Goal: Task Accomplishment & Management: Use online tool/utility

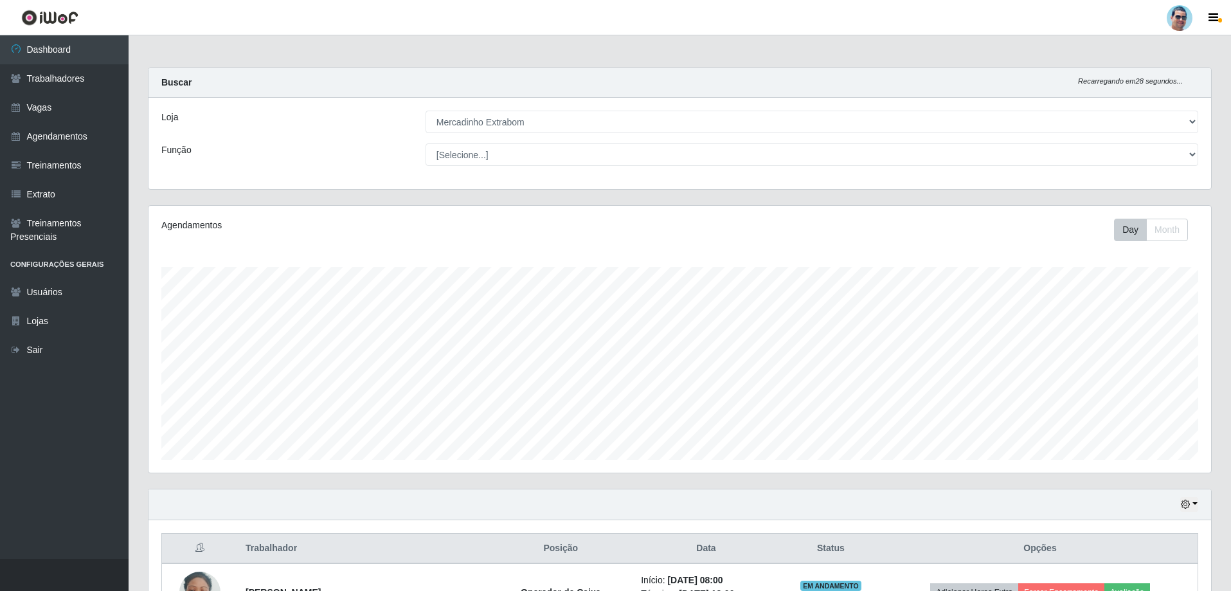
select select "175"
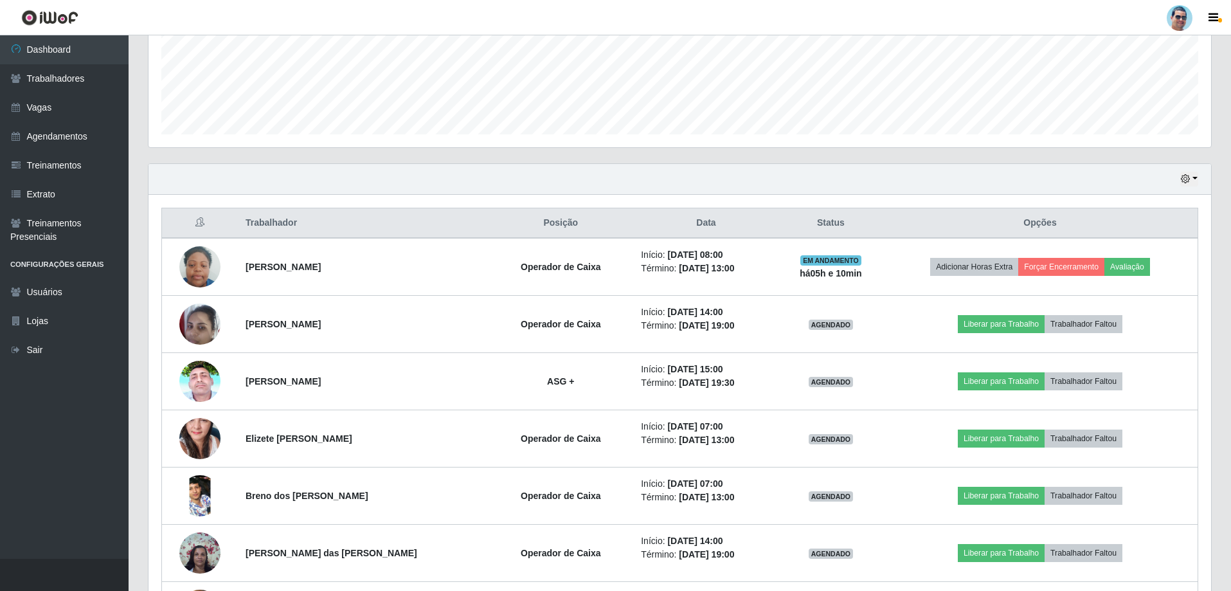
scroll to position [314, 0]
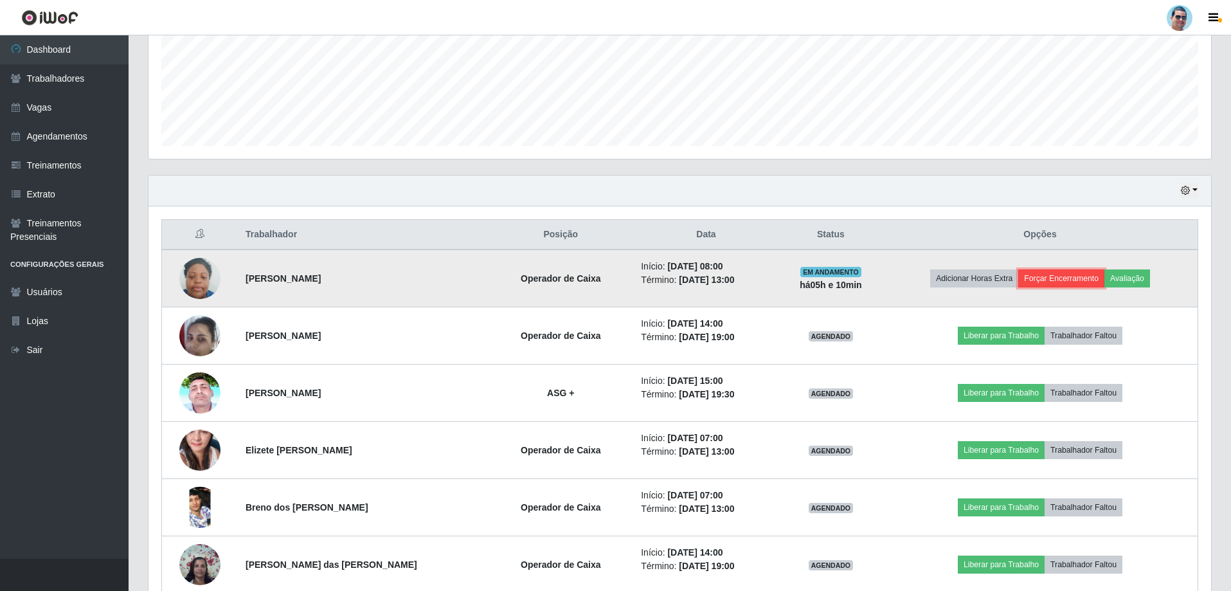
click at [1066, 279] on button "Forçar Encerramento" at bounding box center [1061, 278] width 86 height 18
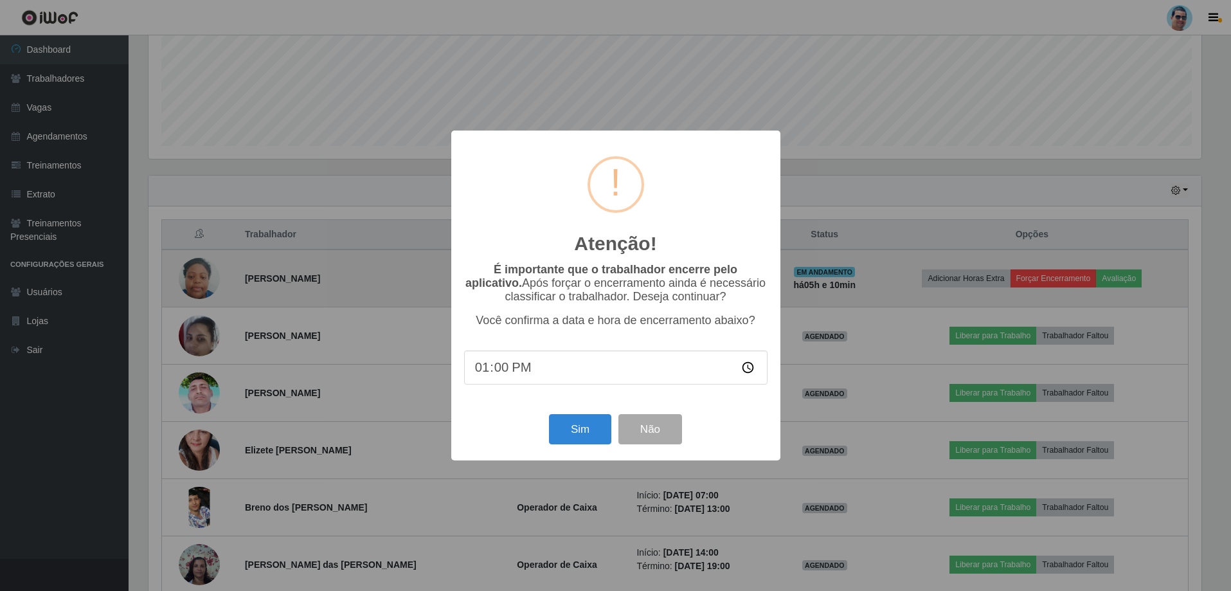
scroll to position [267, 1056]
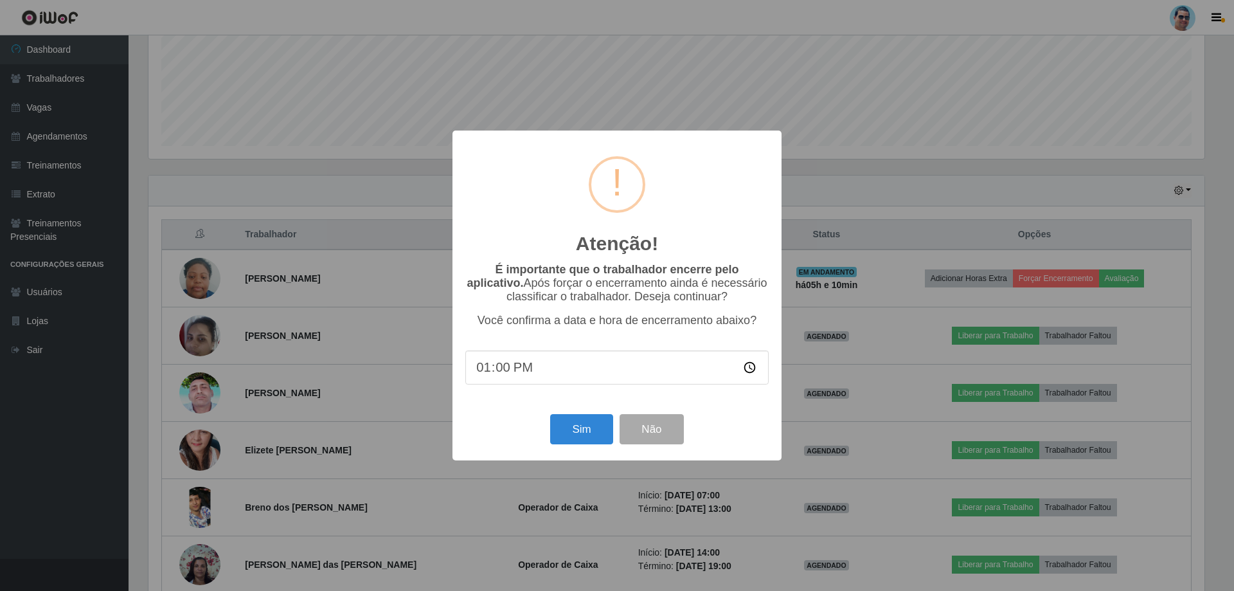
type input "13:07"
click at [584, 438] on button "Sim" at bounding box center [581, 429] width 62 height 30
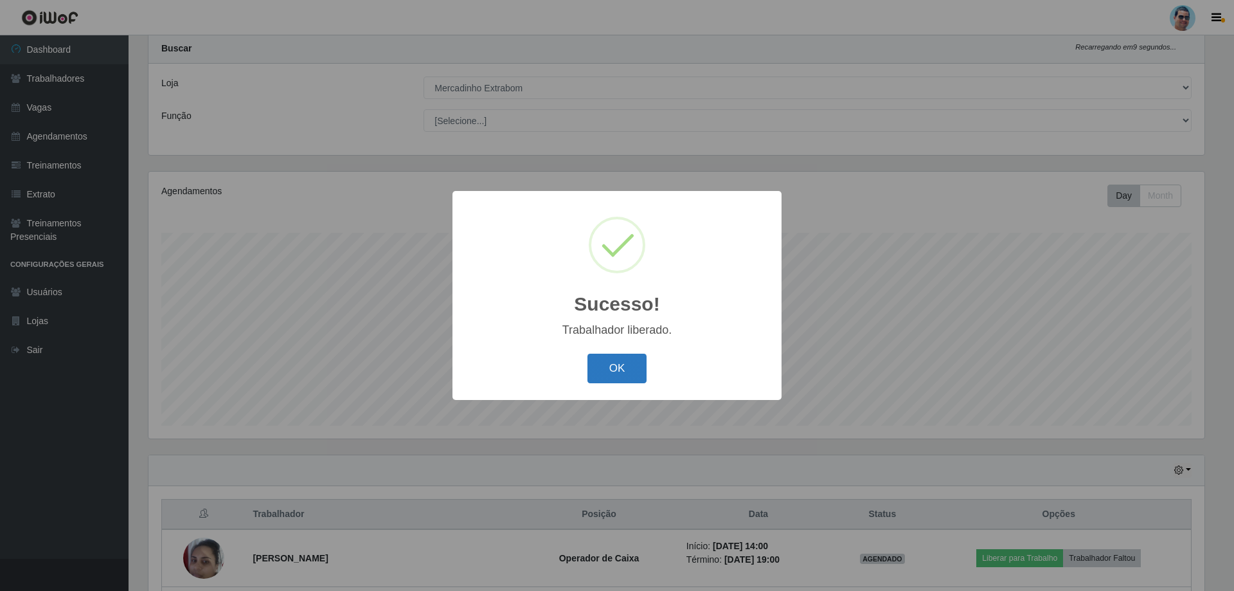
click at [613, 367] on button "OK" at bounding box center [618, 369] width 60 height 30
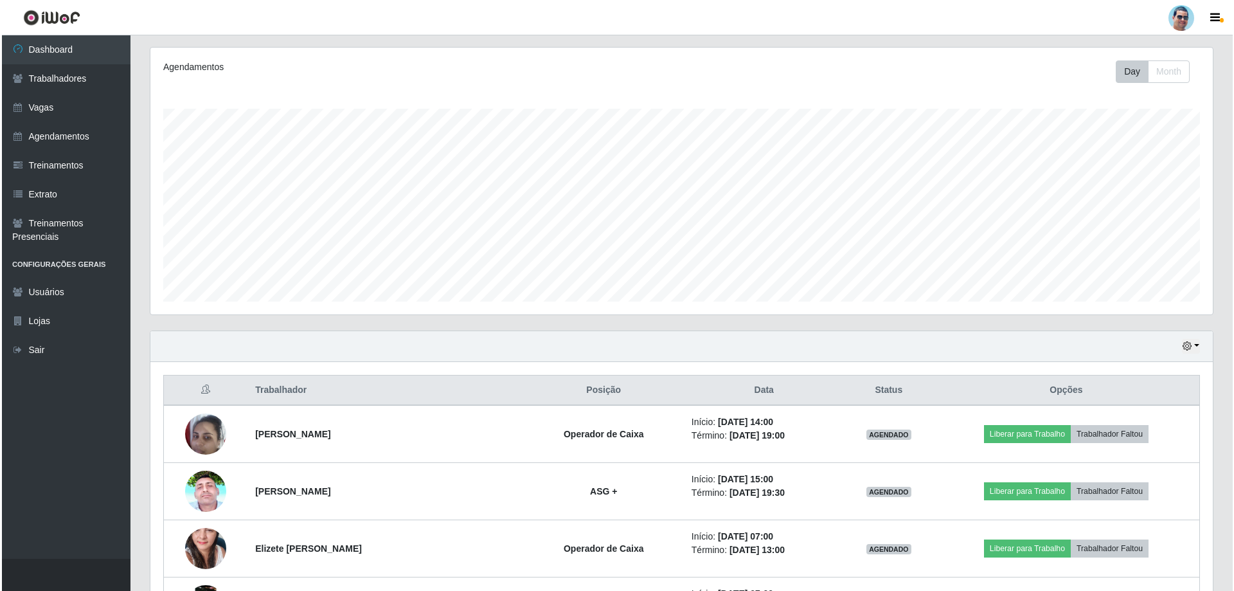
scroll to position [163, 0]
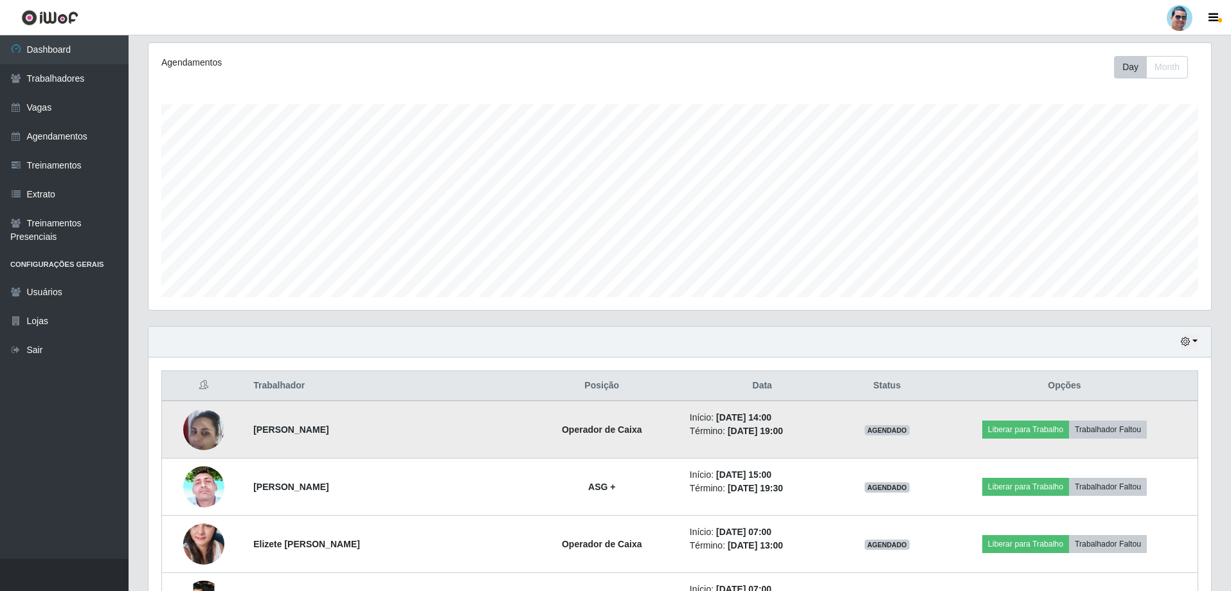
click at [213, 433] on img at bounding box center [203, 429] width 41 height 55
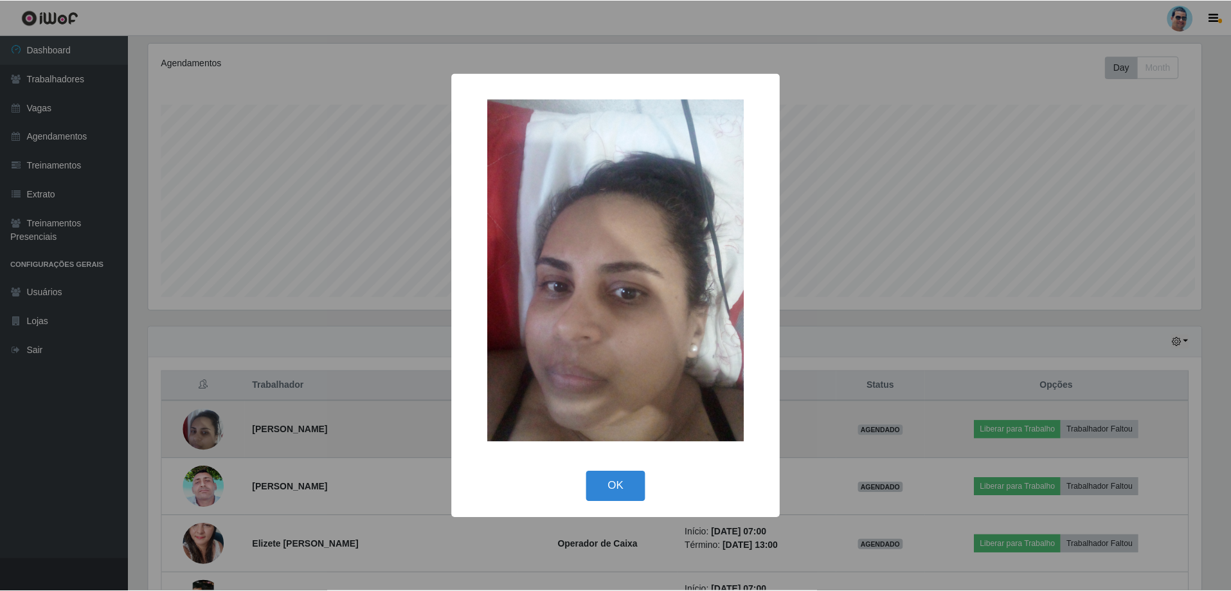
scroll to position [267, 1056]
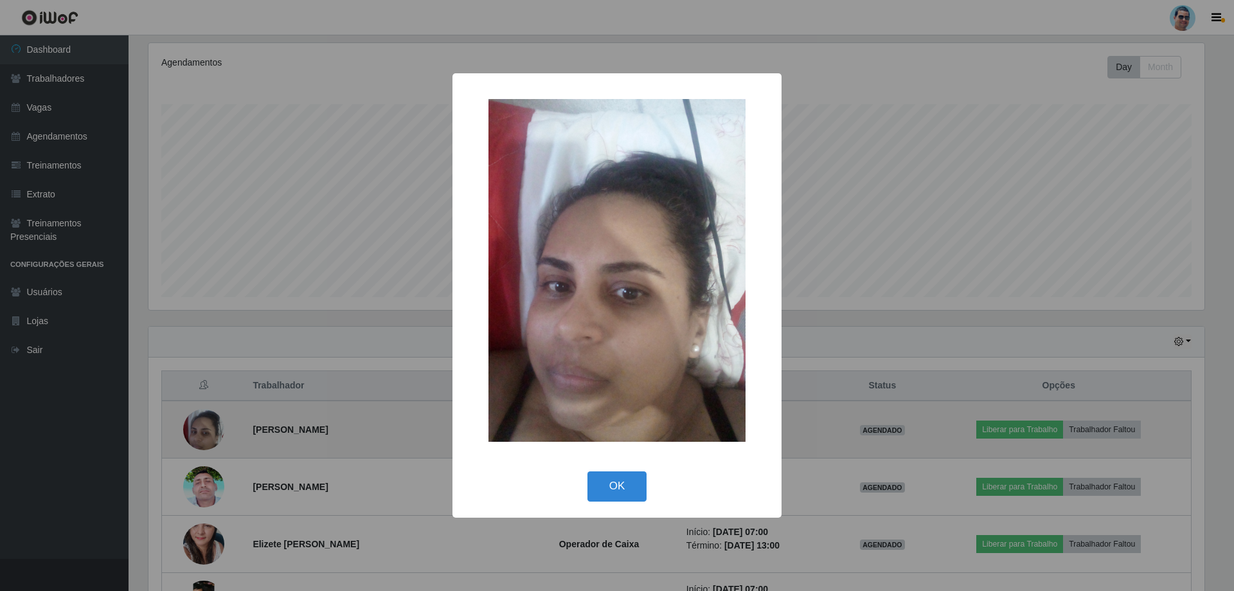
click at [213, 433] on div "× OK Cancel" at bounding box center [617, 295] width 1234 height 591
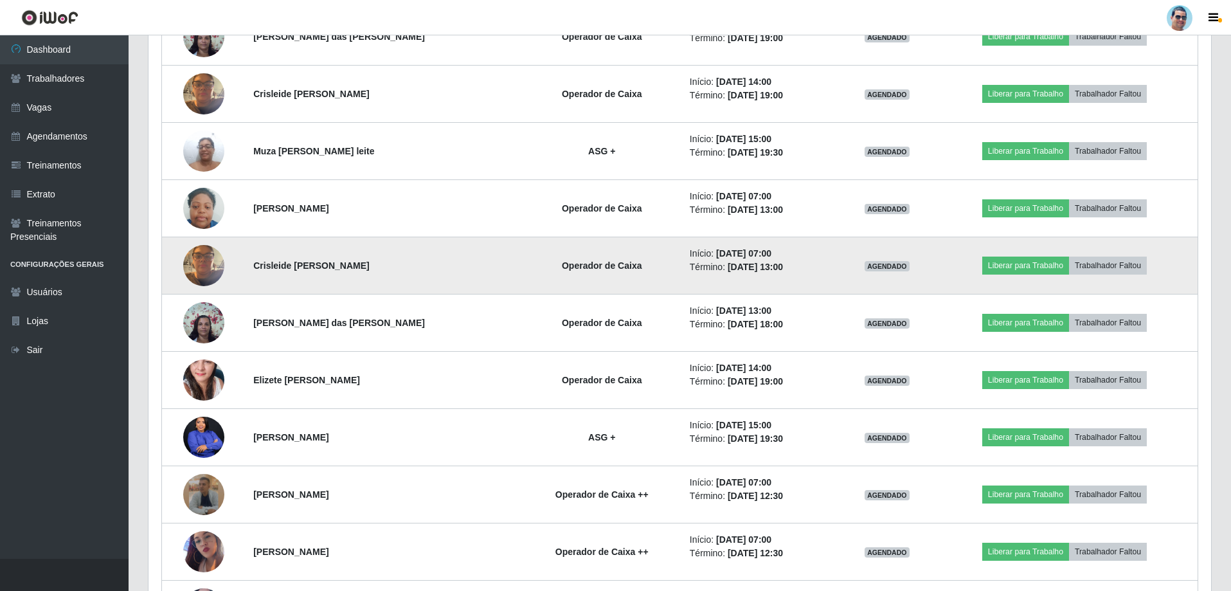
scroll to position [806, 0]
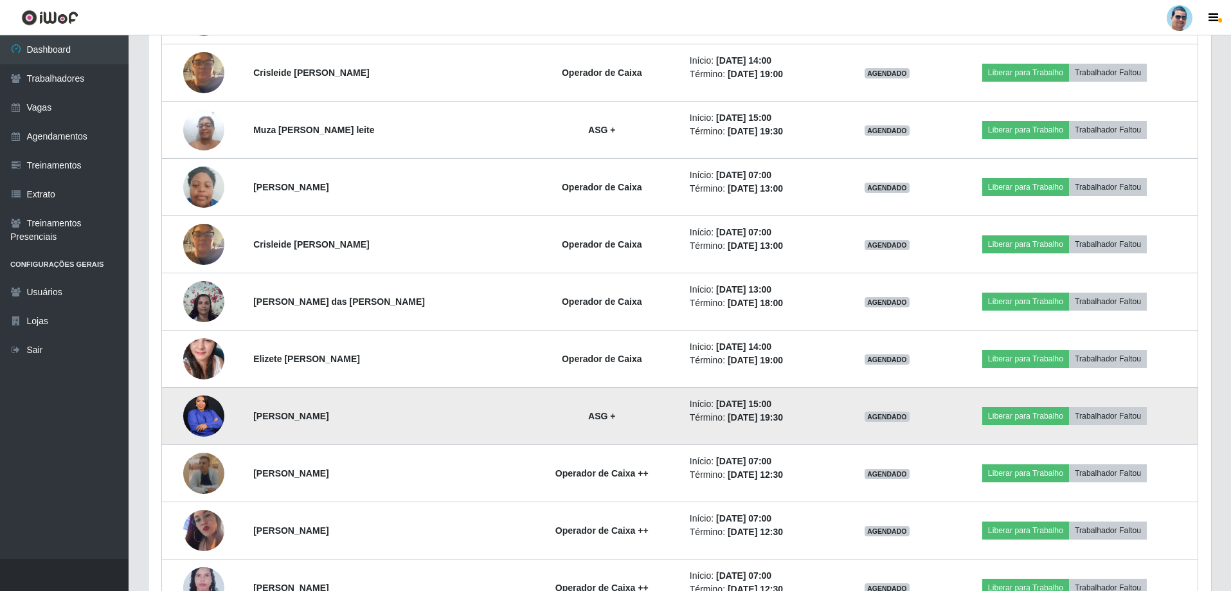
click at [201, 415] on img at bounding box center [203, 415] width 41 height 51
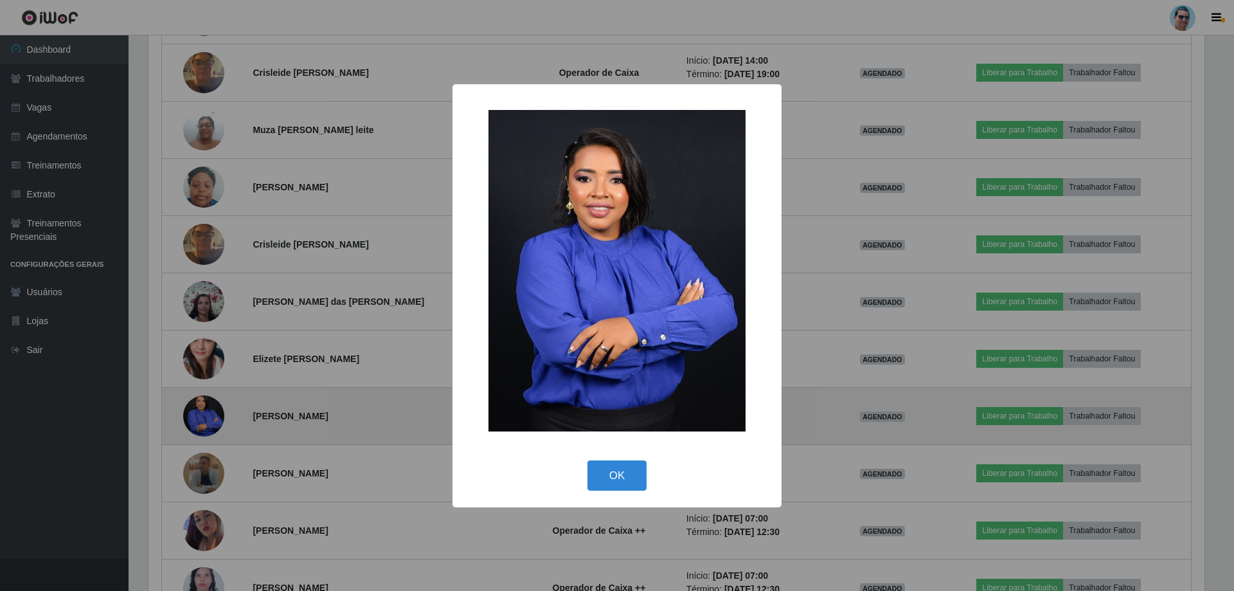
click at [201, 415] on div "× OK Cancel" at bounding box center [617, 295] width 1234 height 591
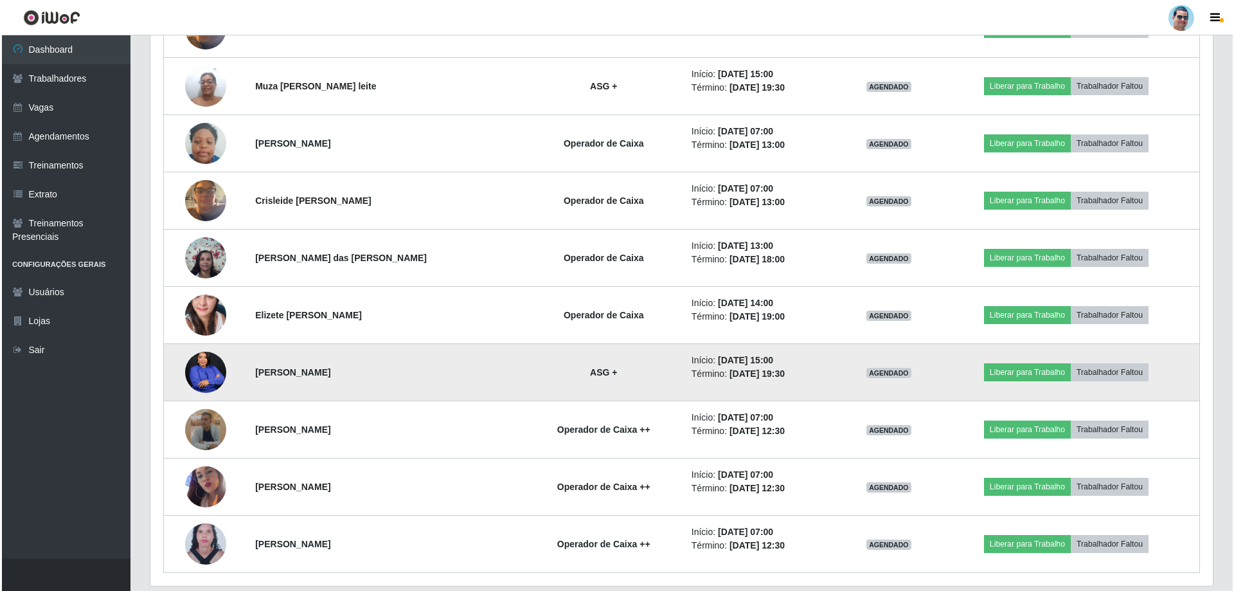
scroll to position [892, 0]
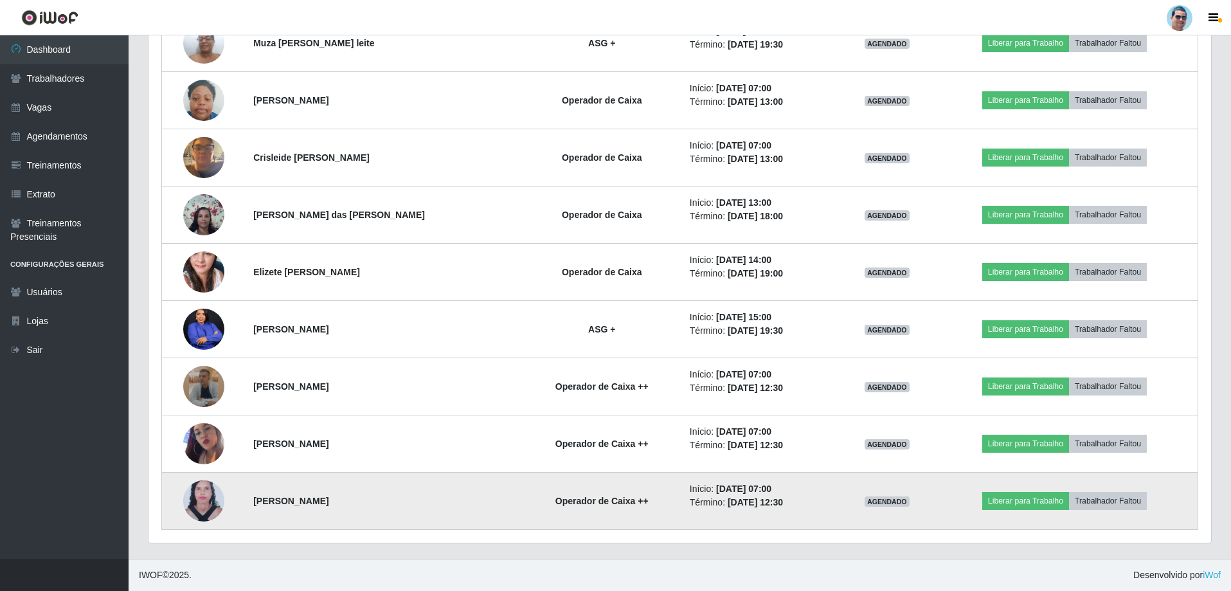
click at [202, 496] on img at bounding box center [203, 501] width 41 height 56
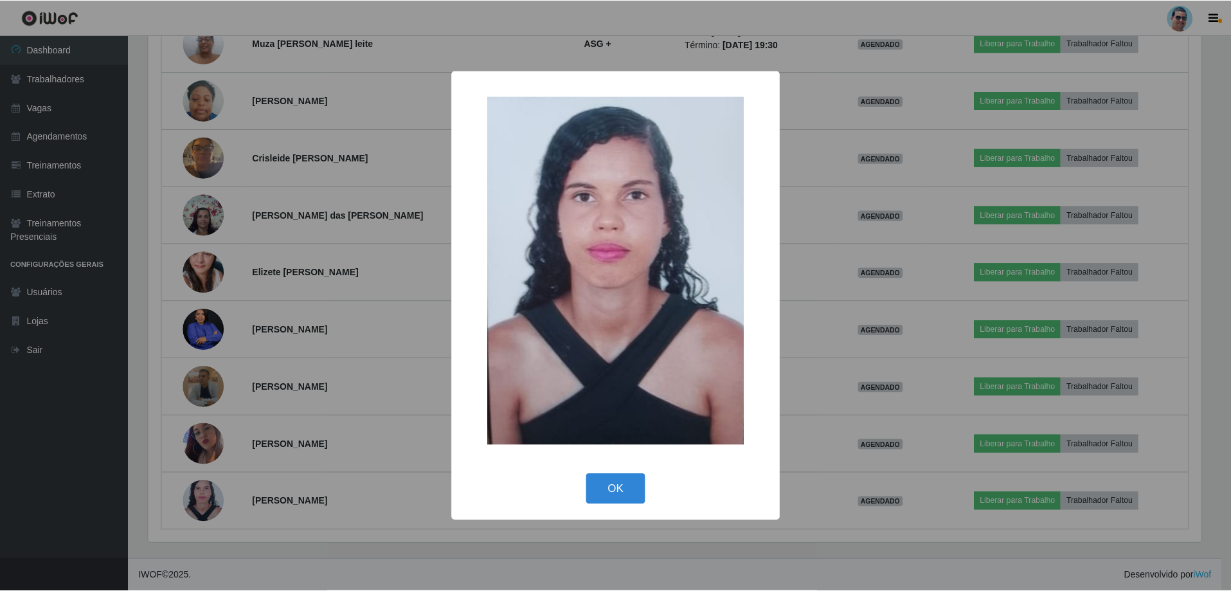
scroll to position [267, 1056]
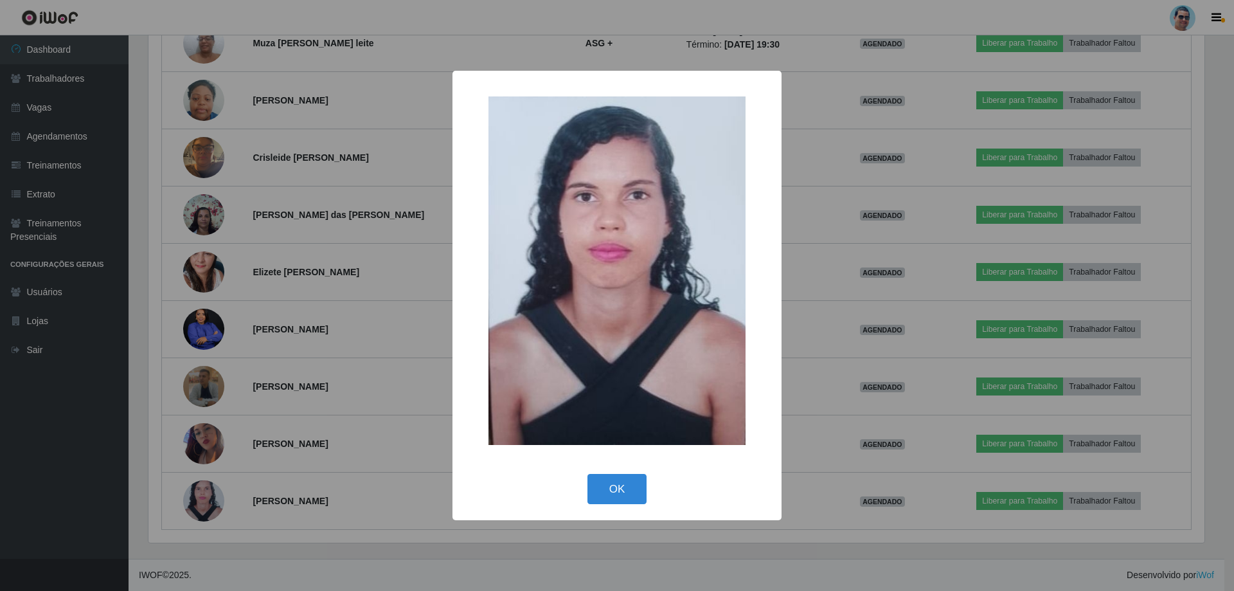
click at [202, 494] on div "× OK Cancel" at bounding box center [617, 295] width 1234 height 591
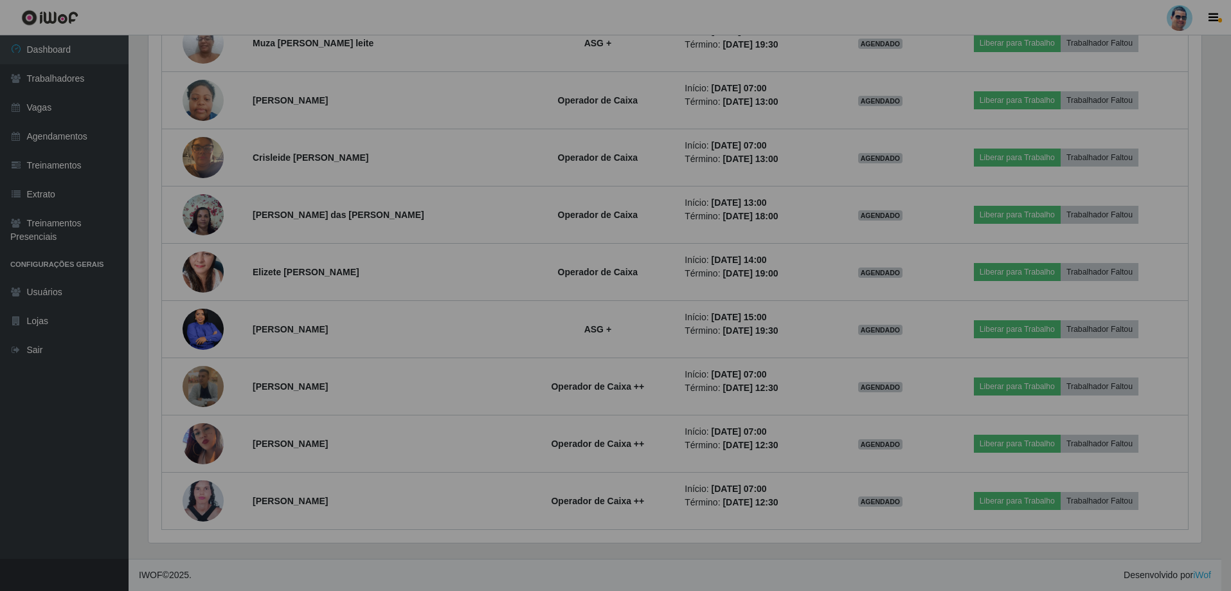
scroll to position [267, 1063]
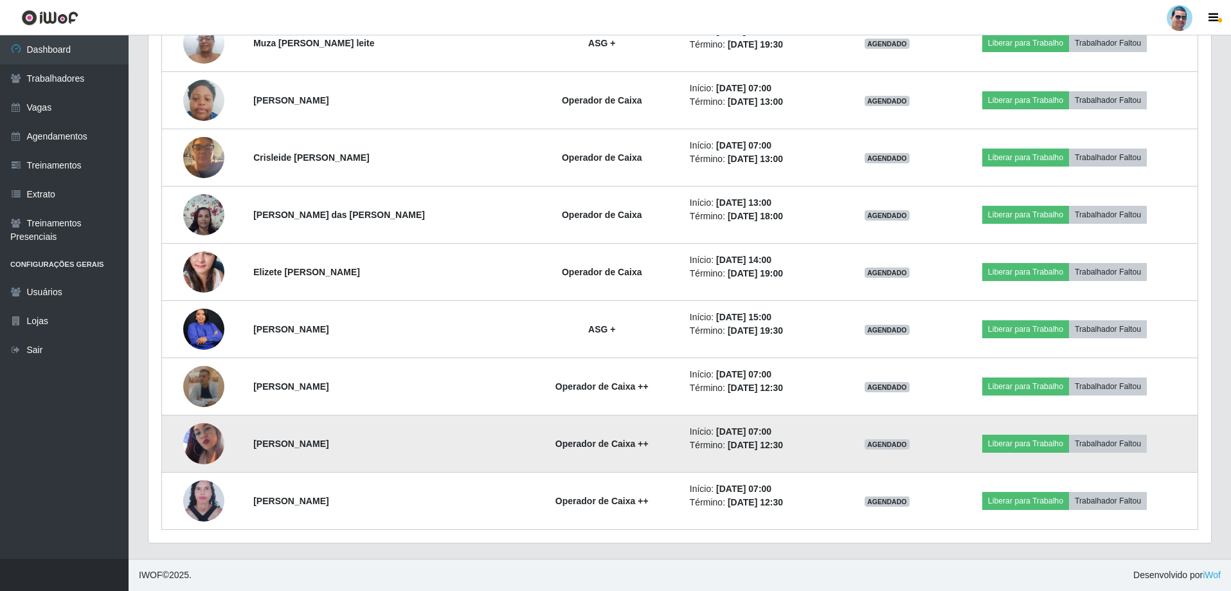
click at [194, 437] on img at bounding box center [203, 443] width 41 height 73
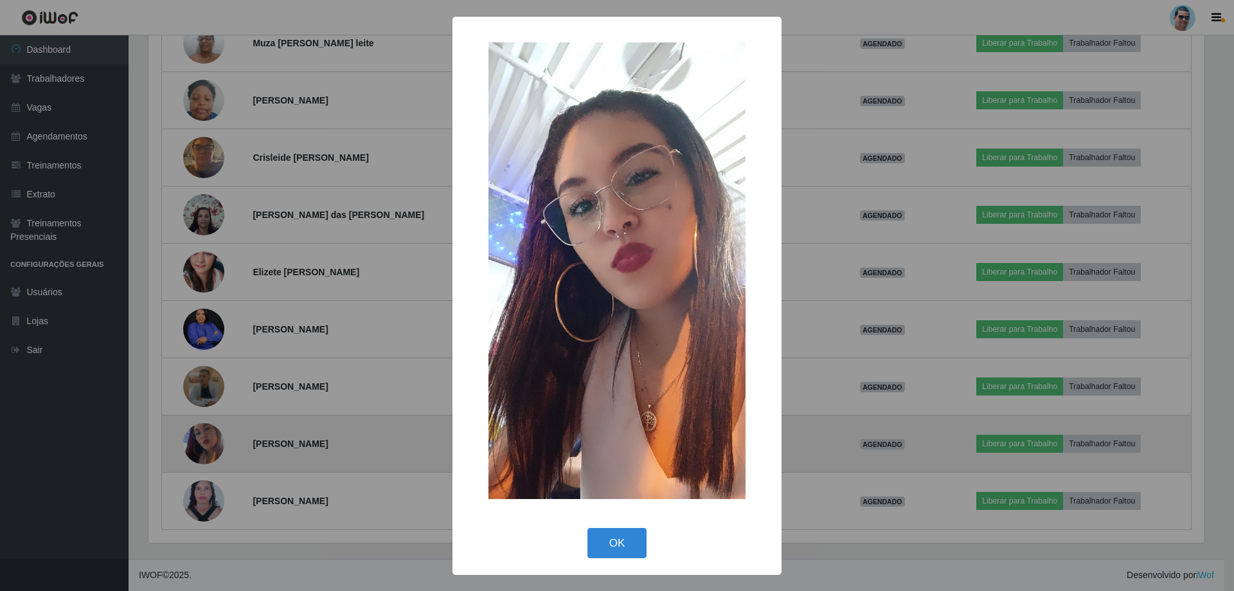
click at [194, 437] on div "× OK Cancel" at bounding box center [617, 295] width 1234 height 591
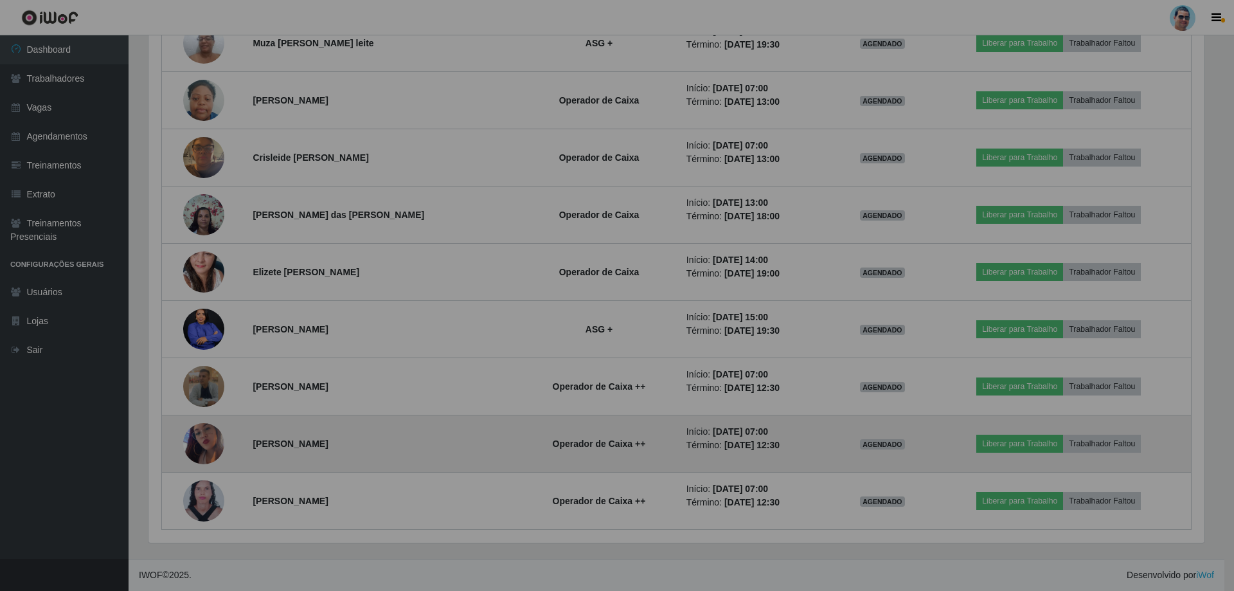
scroll to position [267, 1063]
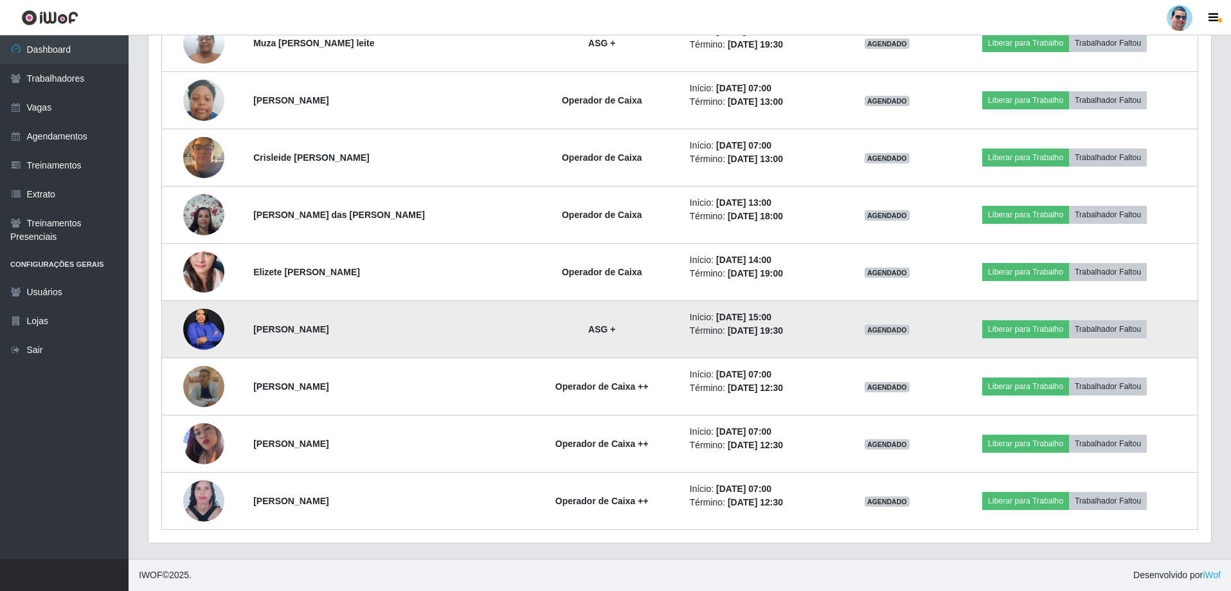
click at [192, 319] on img at bounding box center [203, 328] width 41 height 51
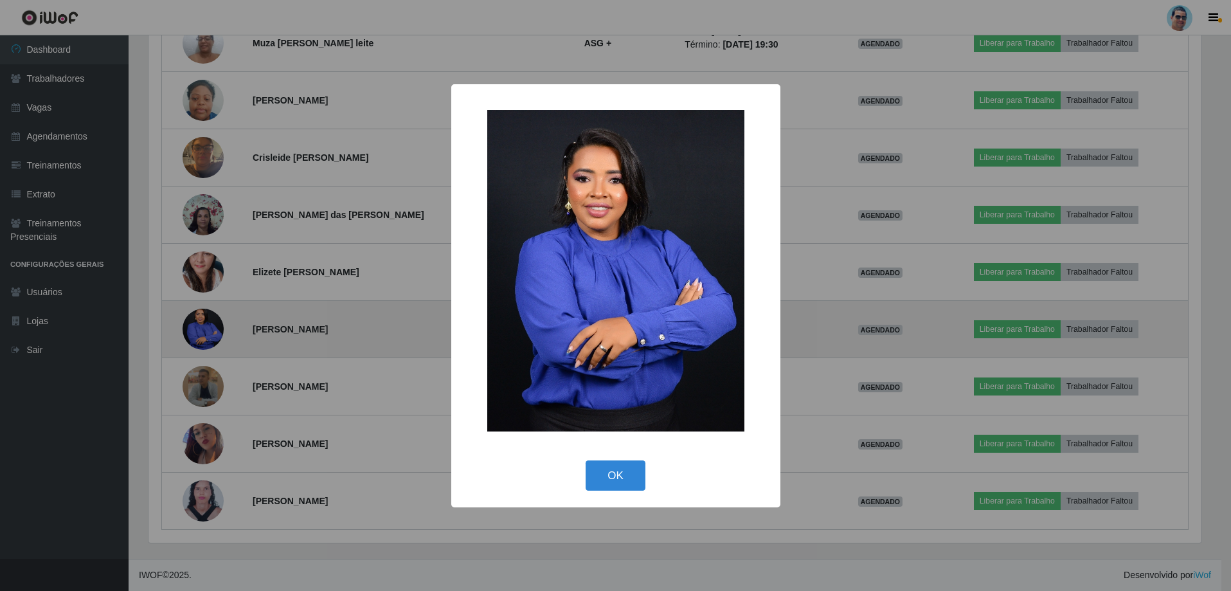
scroll to position [267, 1056]
click at [192, 319] on div "× OK Cancel" at bounding box center [617, 295] width 1234 height 591
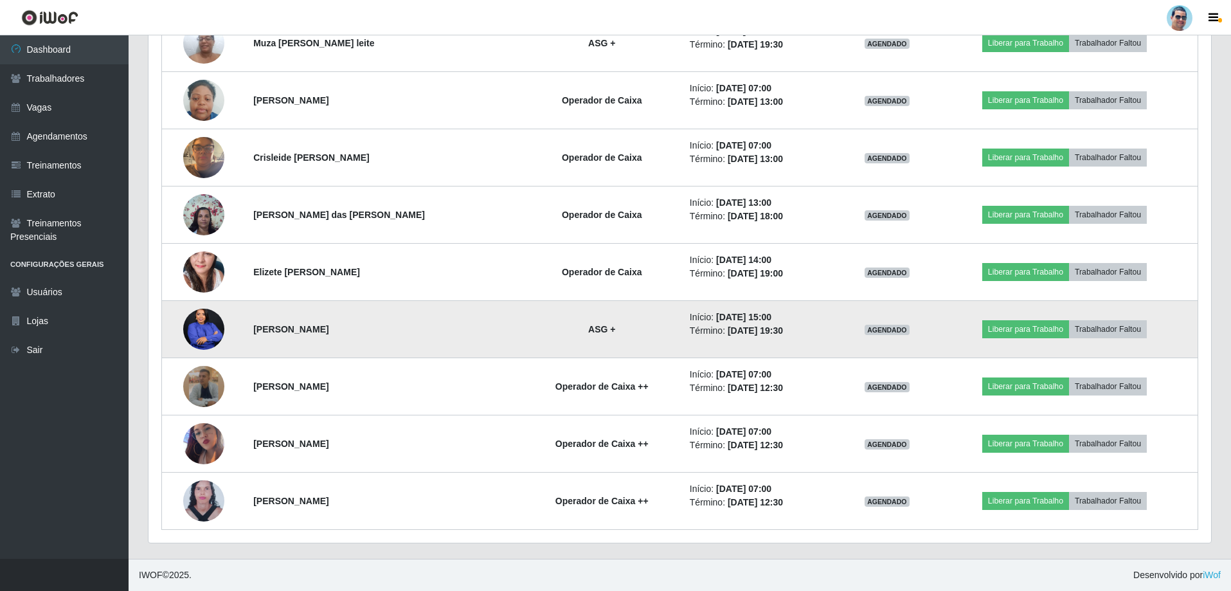
scroll to position [0, 0]
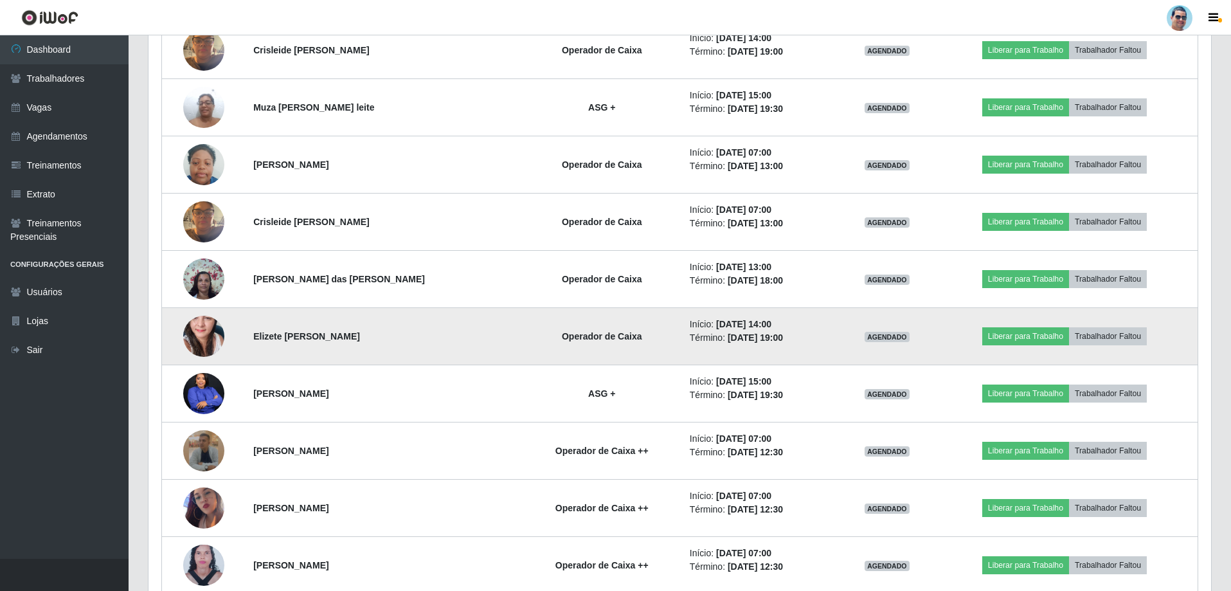
click at [197, 329] on img at bounding box center [203, 336] width 41 height 87
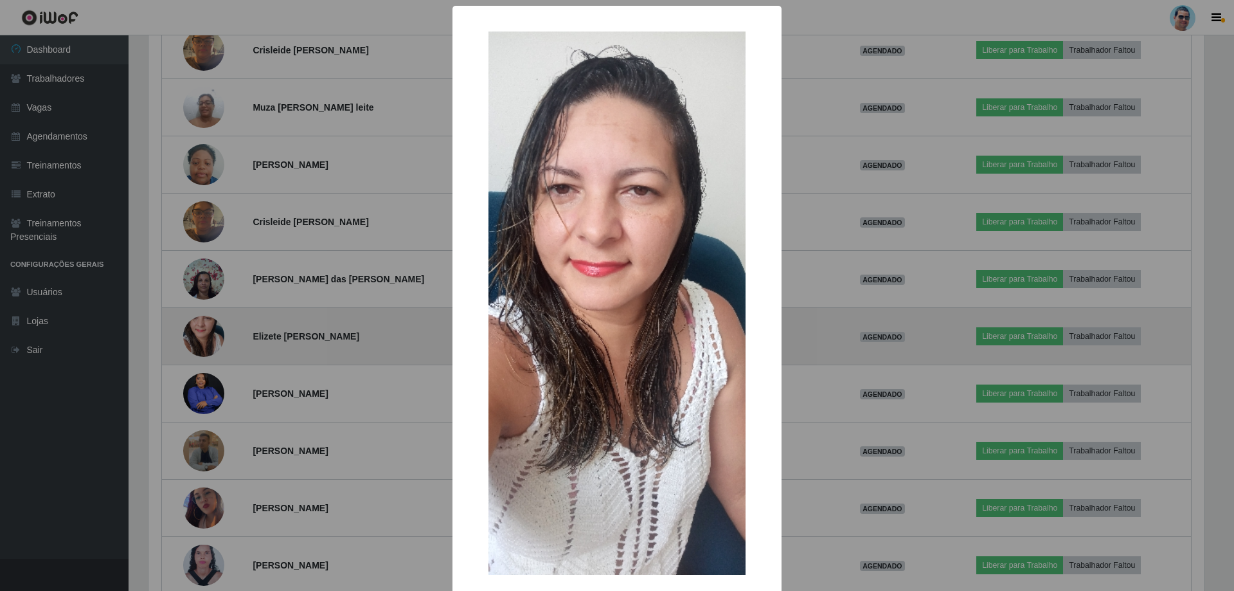
click at [197, 329] on div "× OK Cancel" at bounding box center [617, 295] width 1234 height 591
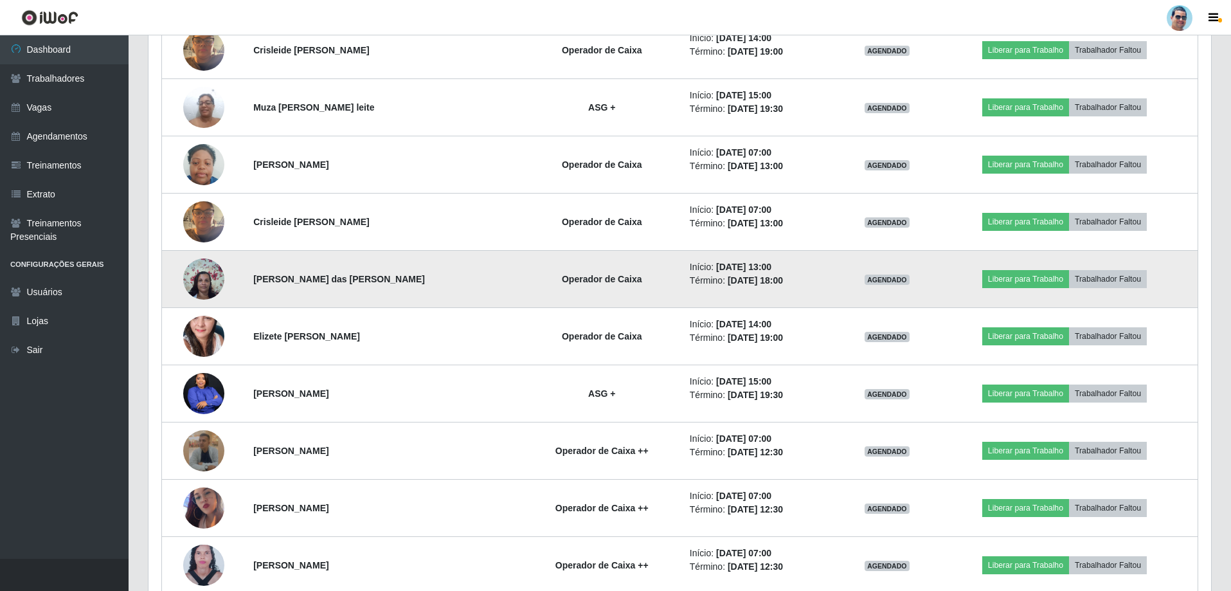
click at [194, 281] on img at bounding box center [203, 278] width 41 height 55
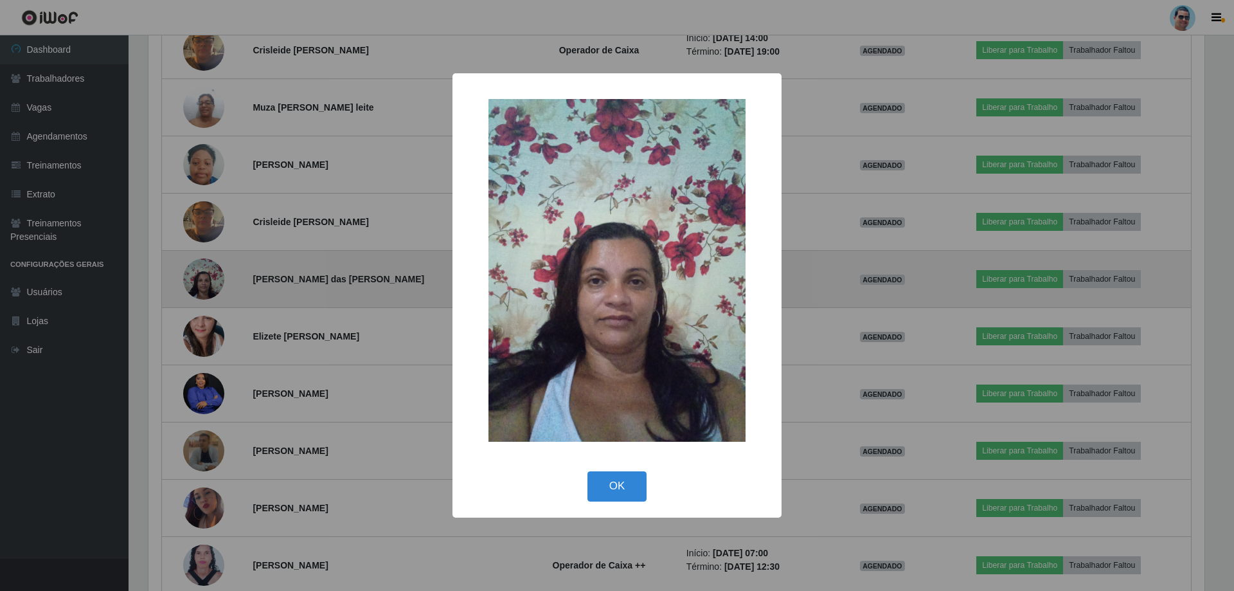
click at [194, 281] on div "× OK Cancel" at bounding box center [617, 295] width 1234 height 591
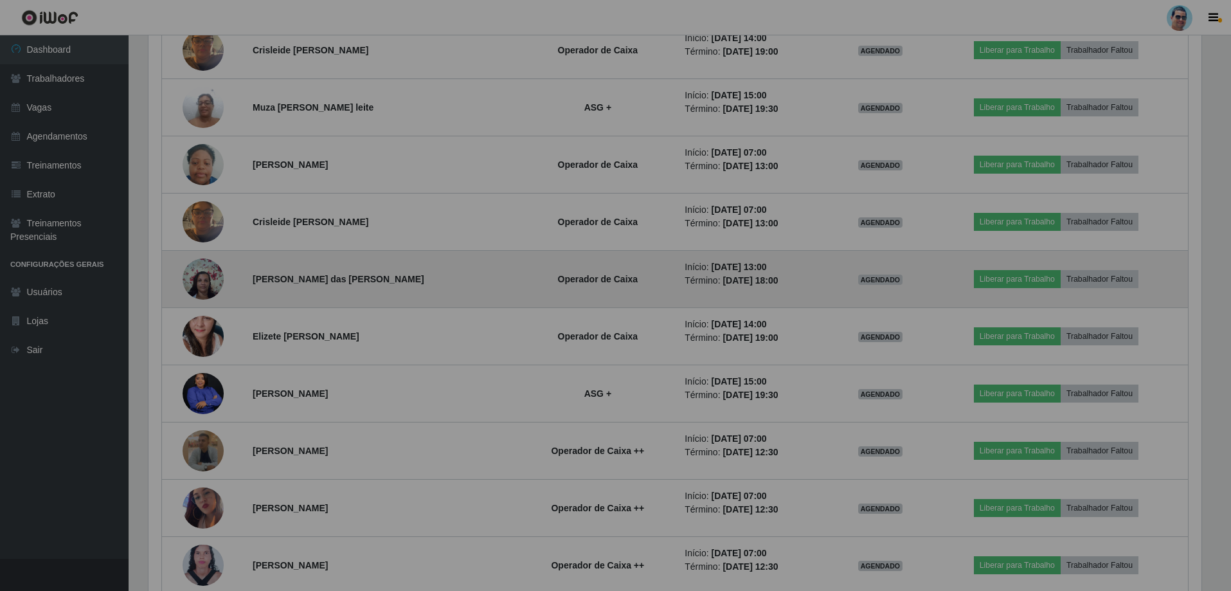
scroll to position [642667, 641871]
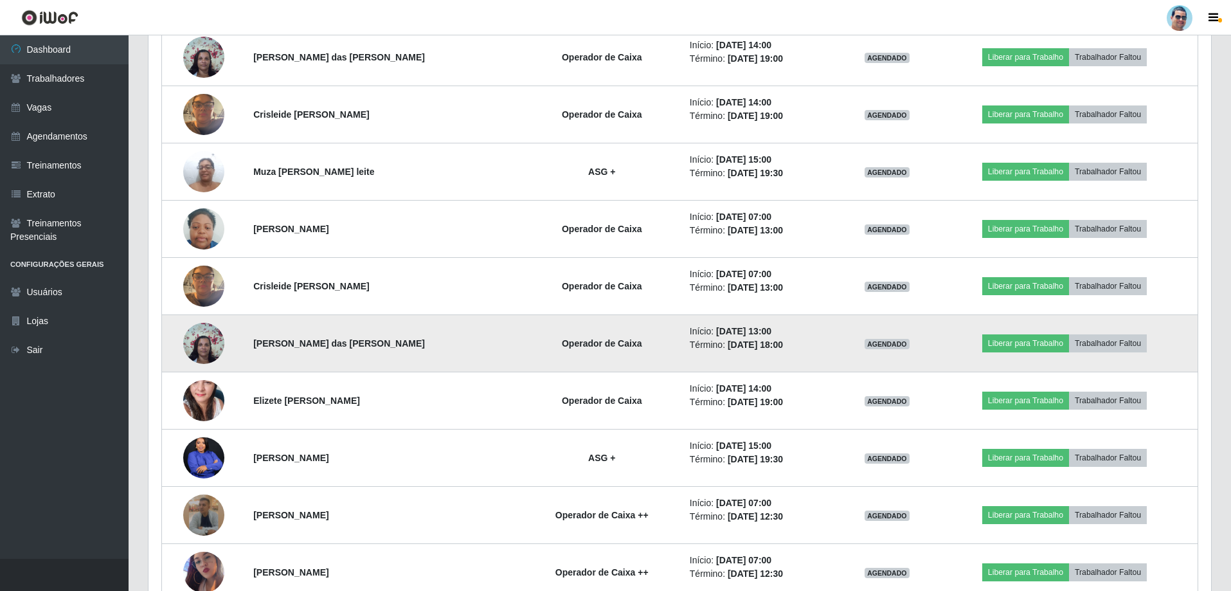
click at [194, 281] on img at bounding box center [203, 285] width 41 height 55
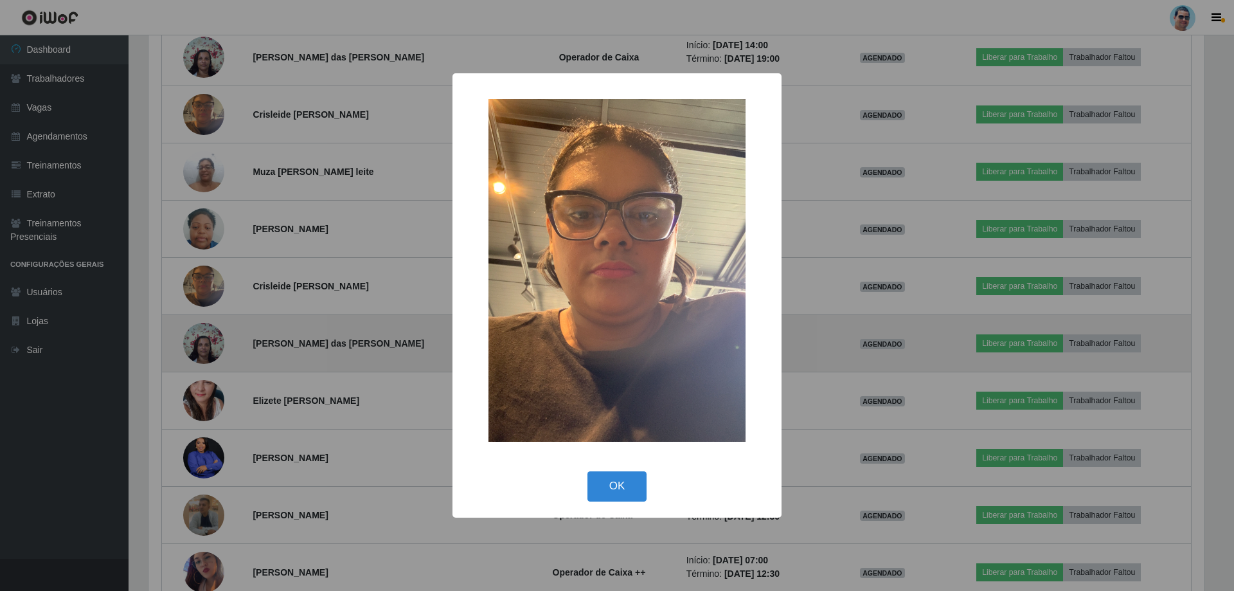
click at [194, 281] on div "× OK Cancel" at bounding box center [617, 295] width 1234 height 591
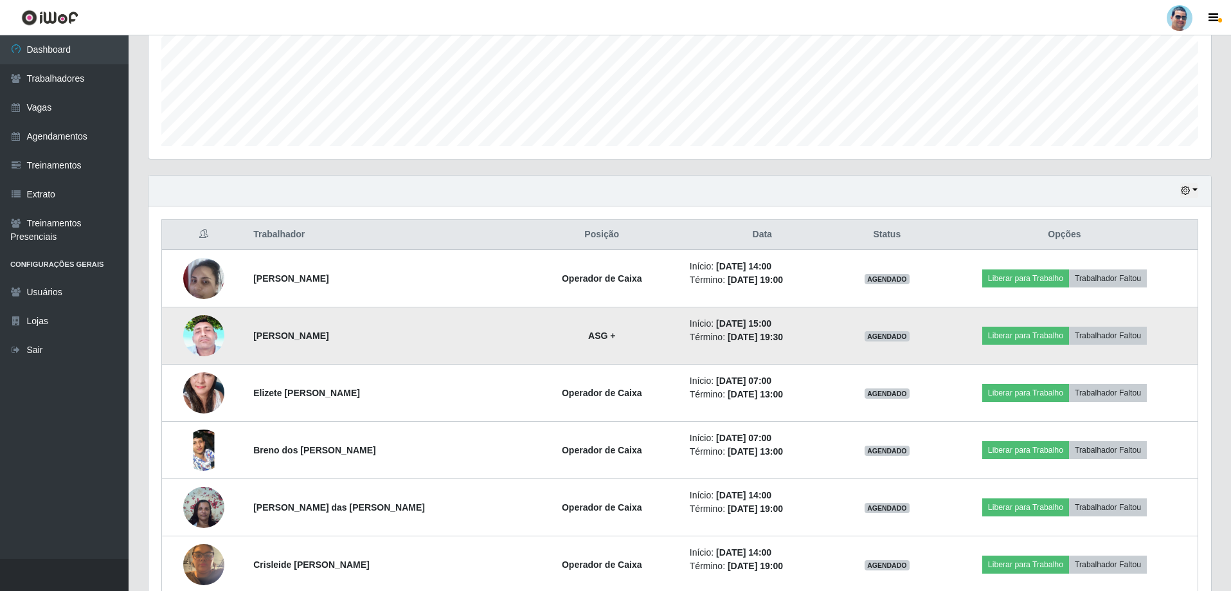
click at [205, 348] on img at bounding box center [203, 335] width 41 height 91
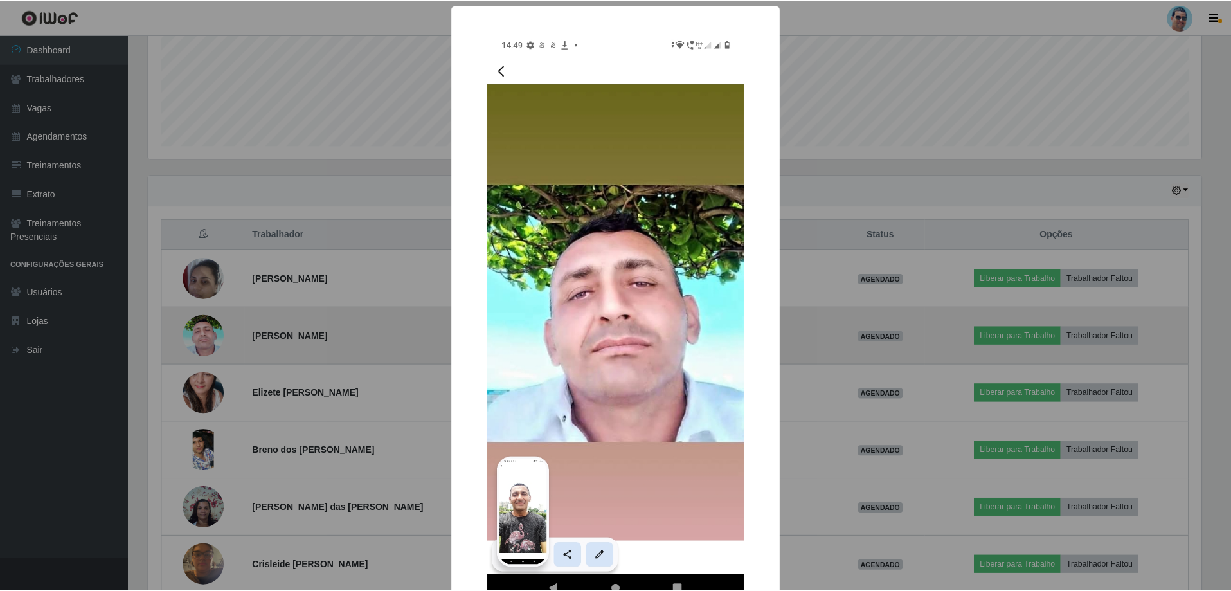
scroll to position [267, 1056]
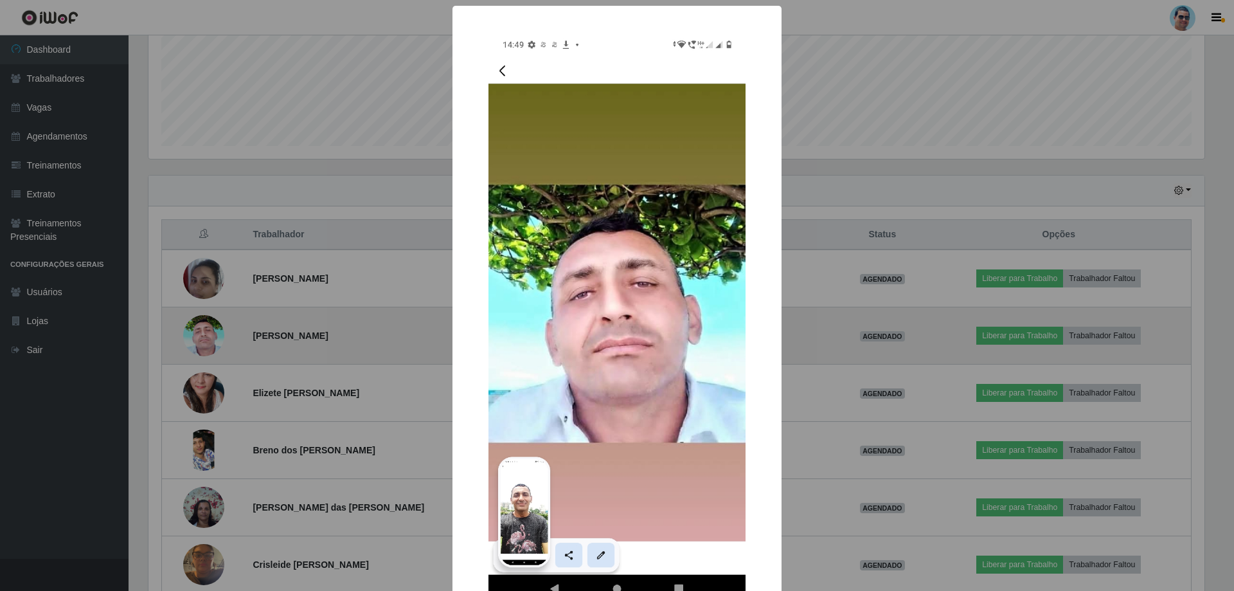
click at [205, 348] on div "× OK Cancel" at bounding box center [617, 295] width 1234 height 591
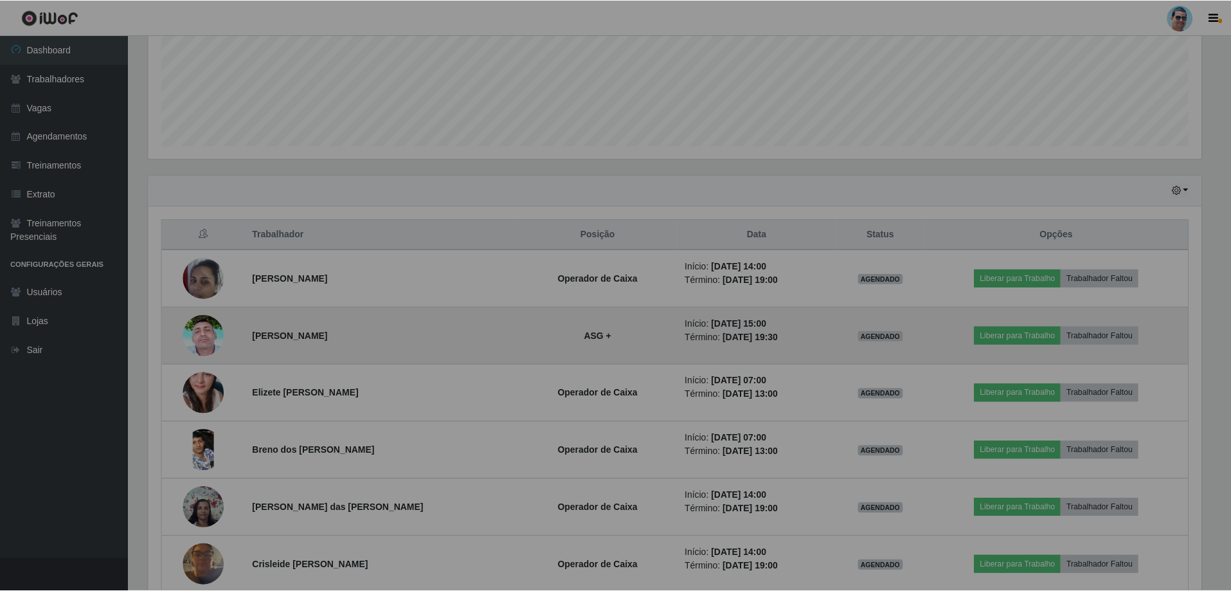
scroll to position [642667, 641871]
